Goal: Information Seeking & Learning: Understand process/instructions

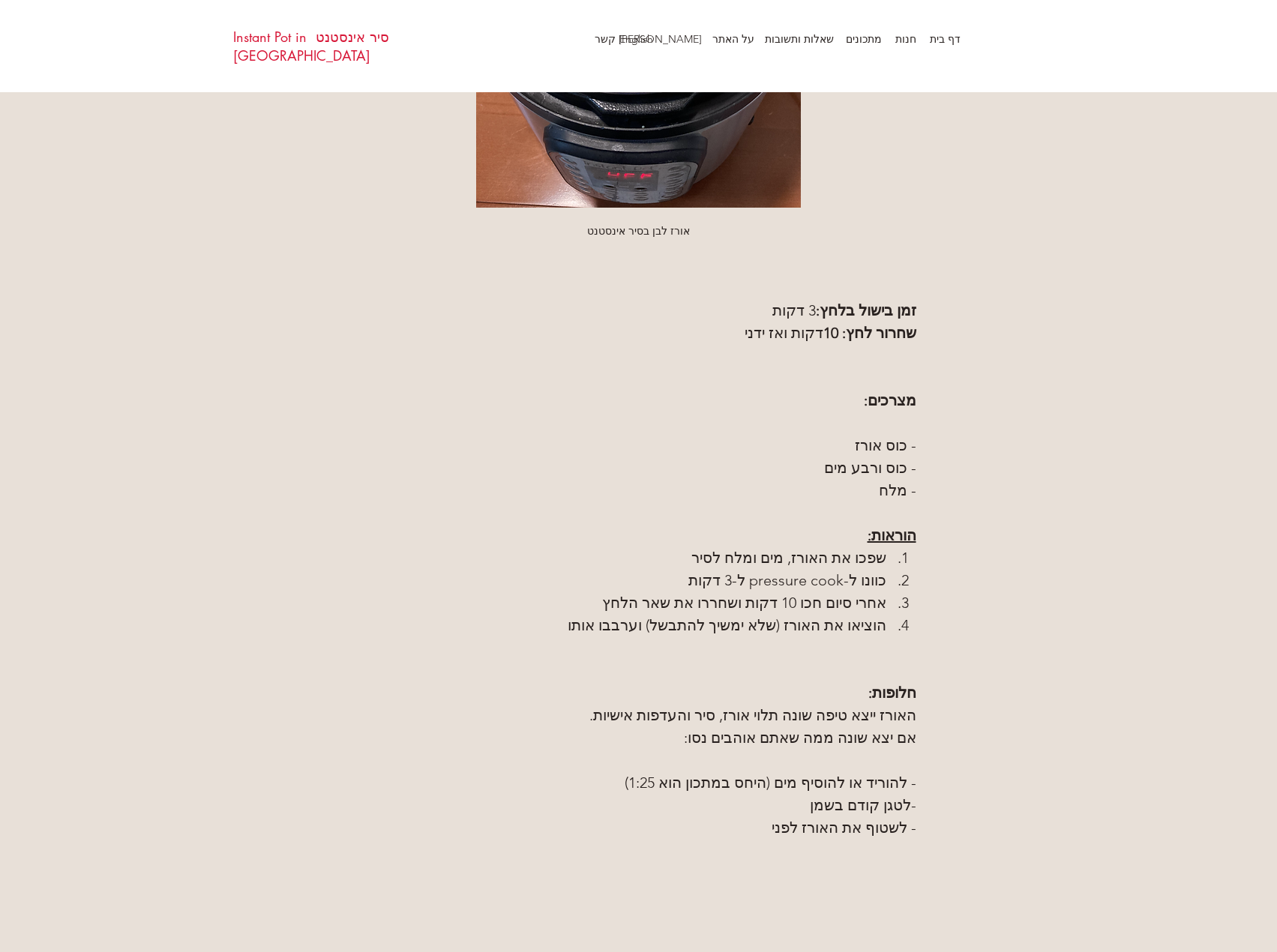
scroll to position [525, 0]
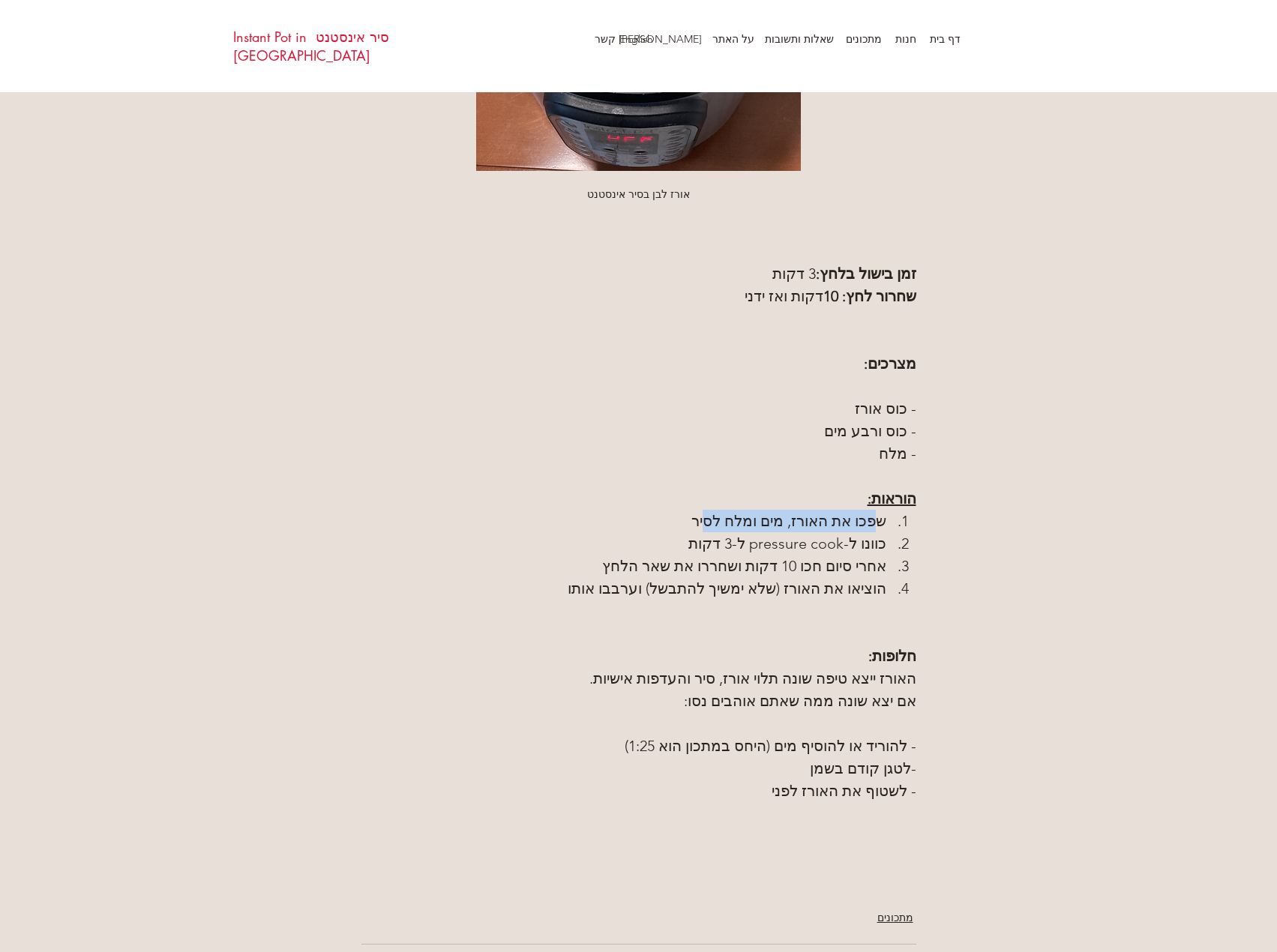
drag, startPoint x: 881, startPoint y: 525, endPoint x: 716, endPoint y: 512, distance: 165.5
click at [716, 512] on span "שפכו את האורז, מים ומלח לסיר" at bounding box center [623, 521] width 525 height 23
click at [667, 519] on span "שפכו את האורז, מים ומלח לסיר" at bounding box center [623, 521] width 525 height 23
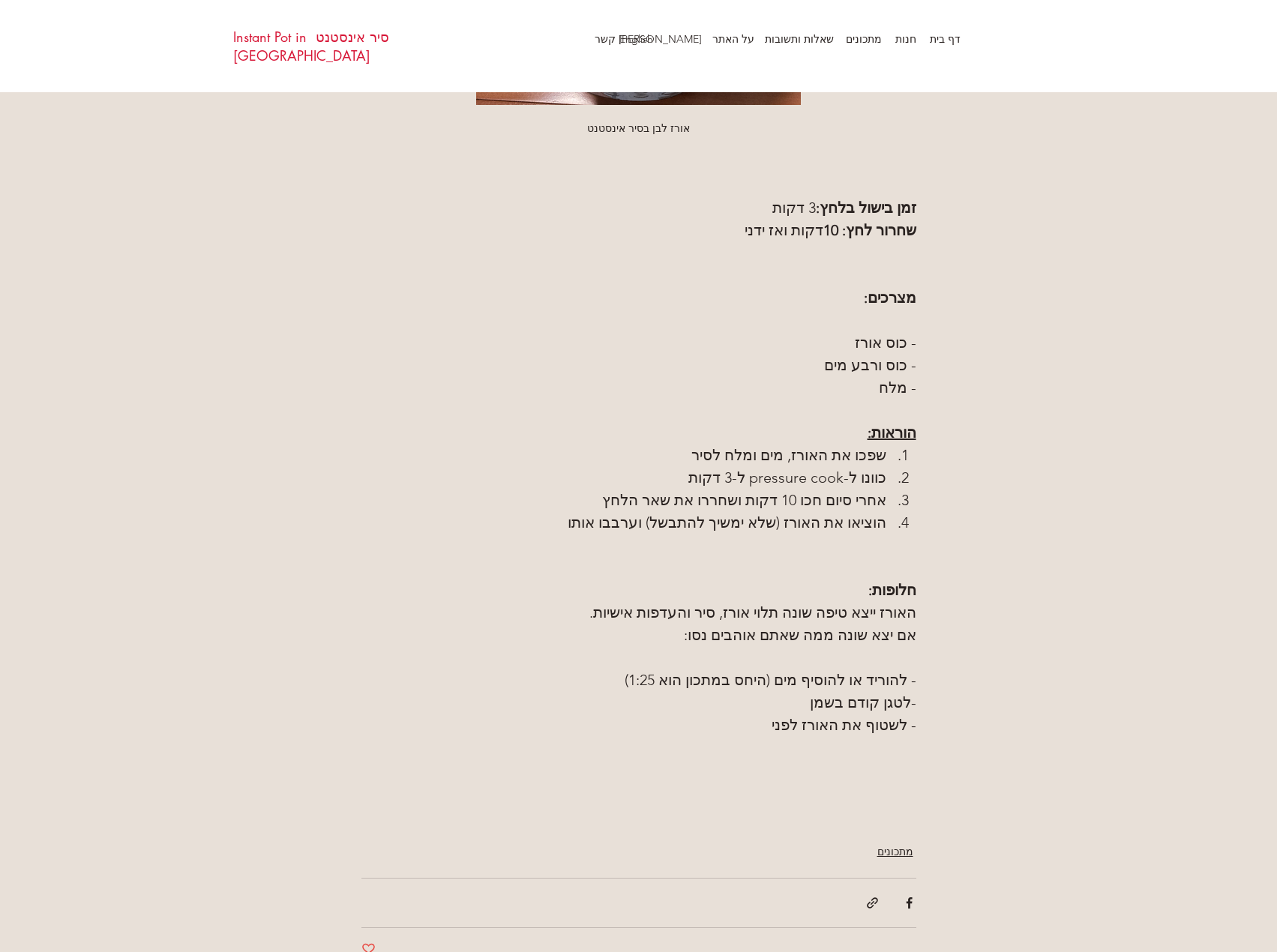
scroll to position [600, 0]
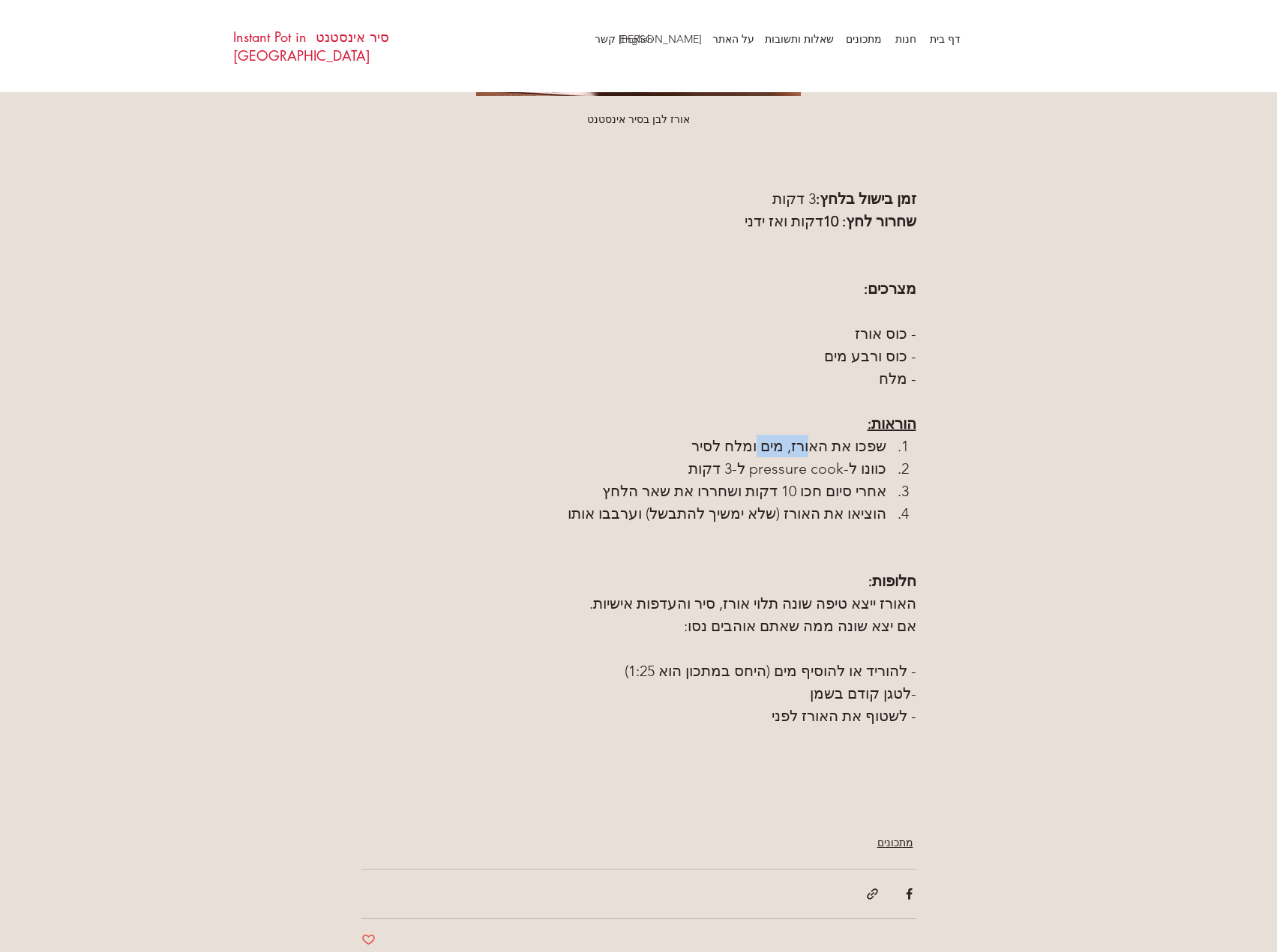
drag, startPoint x: 812, startPoint y: 440, endPoint x: 748, endPoint y: 450, distance: 64.8
click at [758, 449] on span "שפכו את האורז, מים ומלח לסיר" at bounding box center [789, 446] width 195 height 18
drag, startPoint x: 863, startPoint y: 472, endPoint x: 779, endPoint y: 474, distance: 84.0
click at [779, 474] on li "כוונו ל-pressure cook ל-3 דקות" at bounding box center [627, 469] width 533 height 23
drag, startPoint x: 875, startPoint y: 494, endPoint x: 602, endPoint y: 487, distance: 273.1
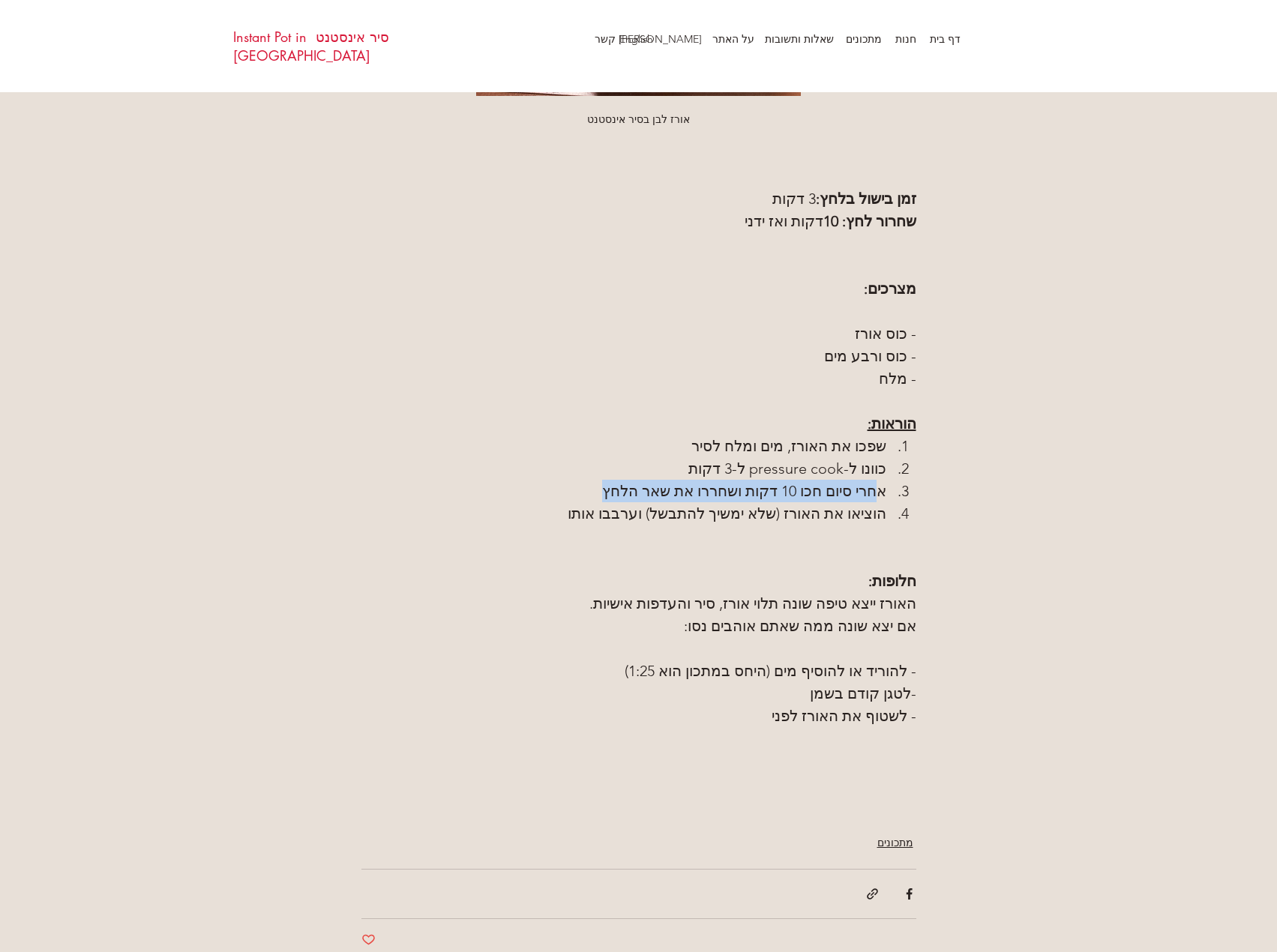
click at [603, 487] on span "אחרי סיום חכו 10 דקות ושחררו את שאר הלחץ" at bounding box center [623, 492] width 525 height 23
click at [602, 487] on span "אחרי סיום חכו 10 דקות ושחררו את שאר הלחץ" at bounding box center [623, 492] width 525 height 23
